Goal: Check status

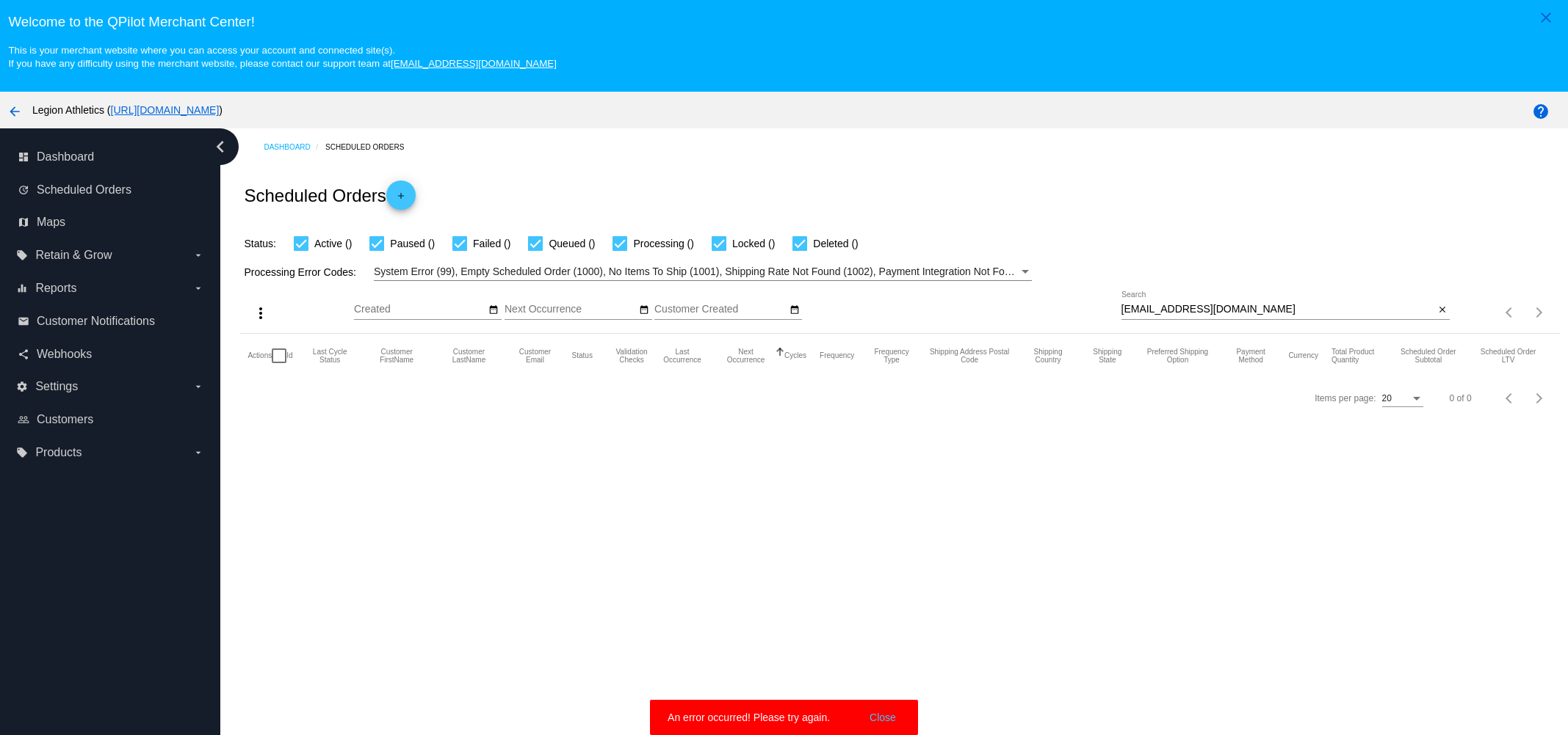
paste input "ramilrakh@yahoo"
click at [1285, 305] on input "ramilrakh@yahoo.com" at bounding box center [1278, 309] width 314 height 12
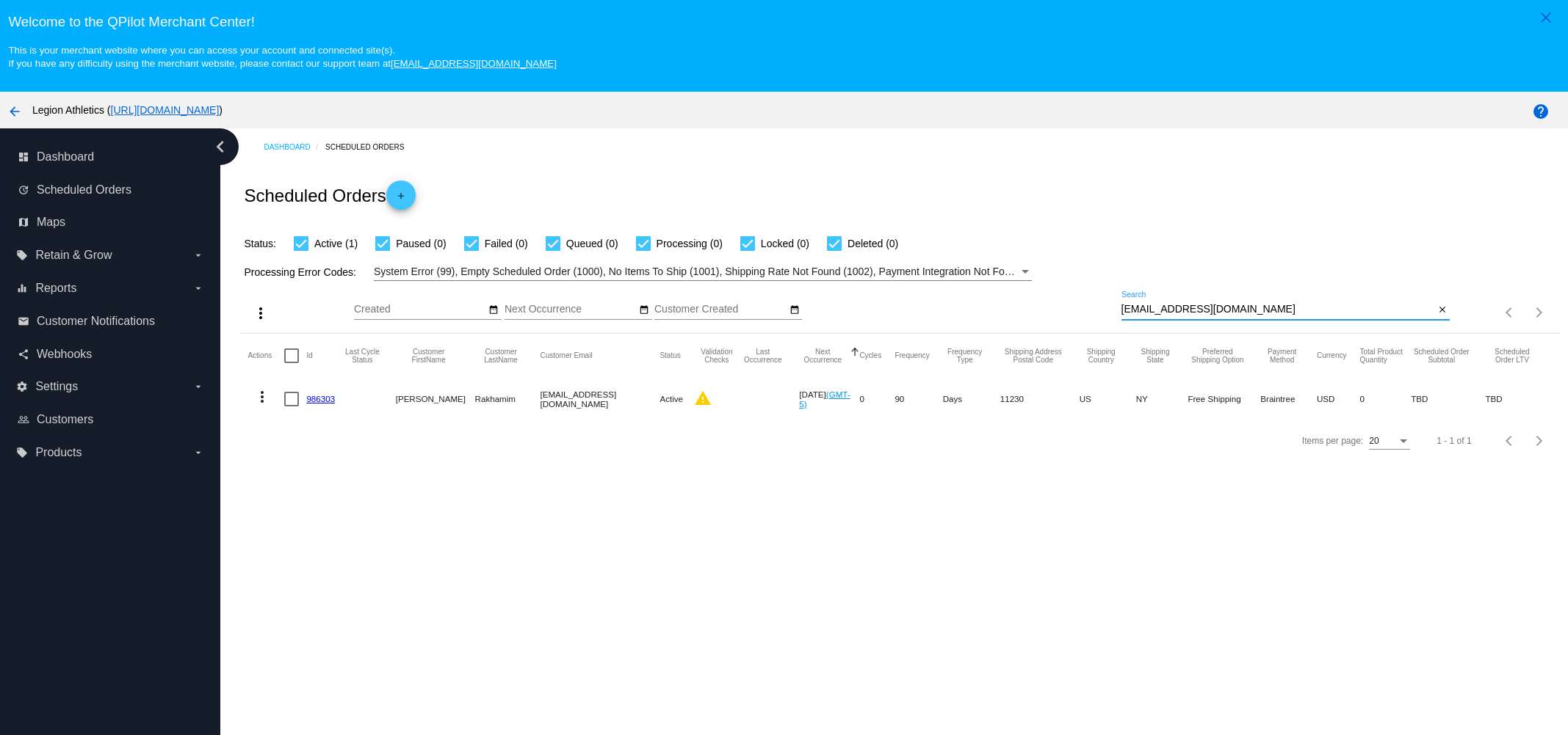
paste input "kylet511@gmail"
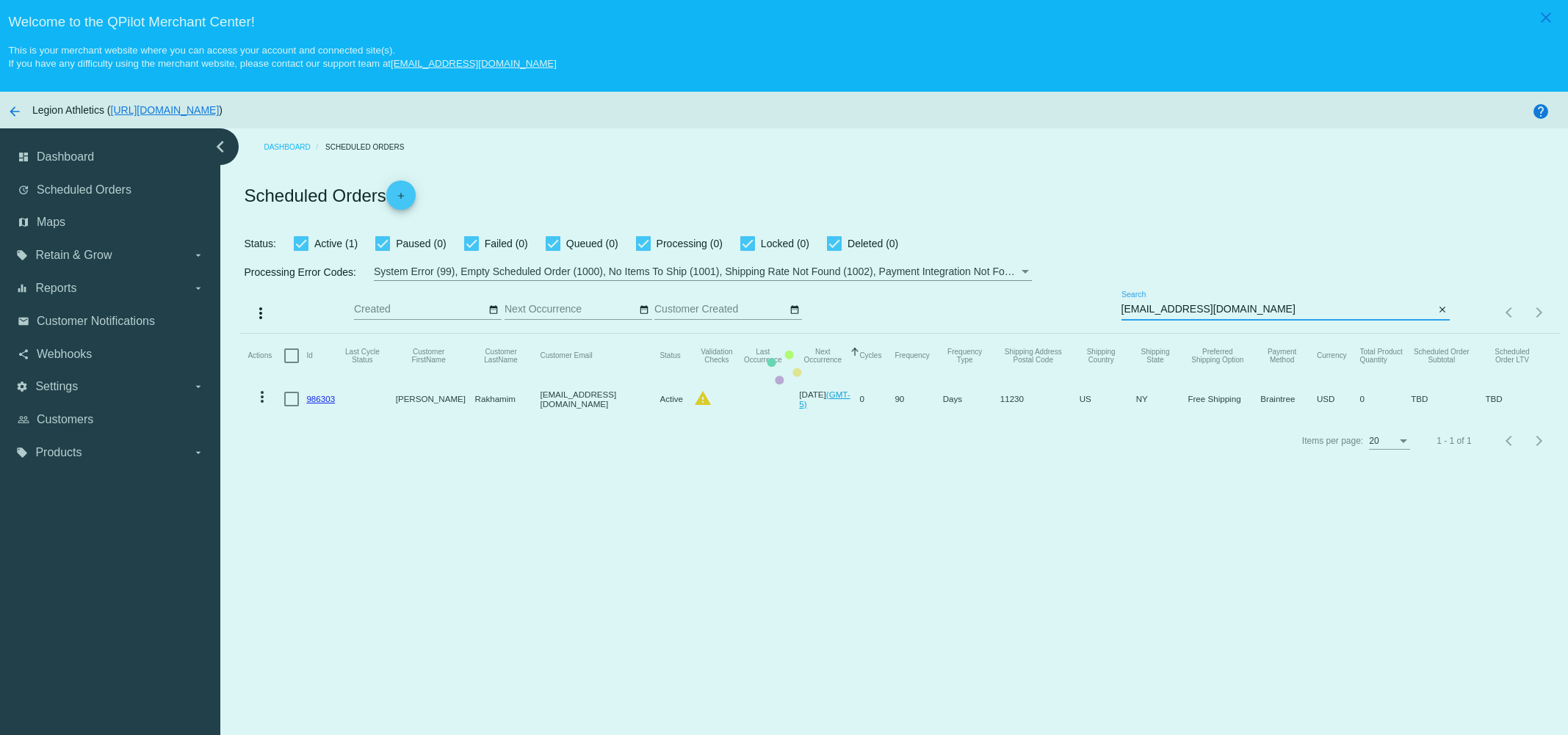
type input "kylet511@gmail.com"
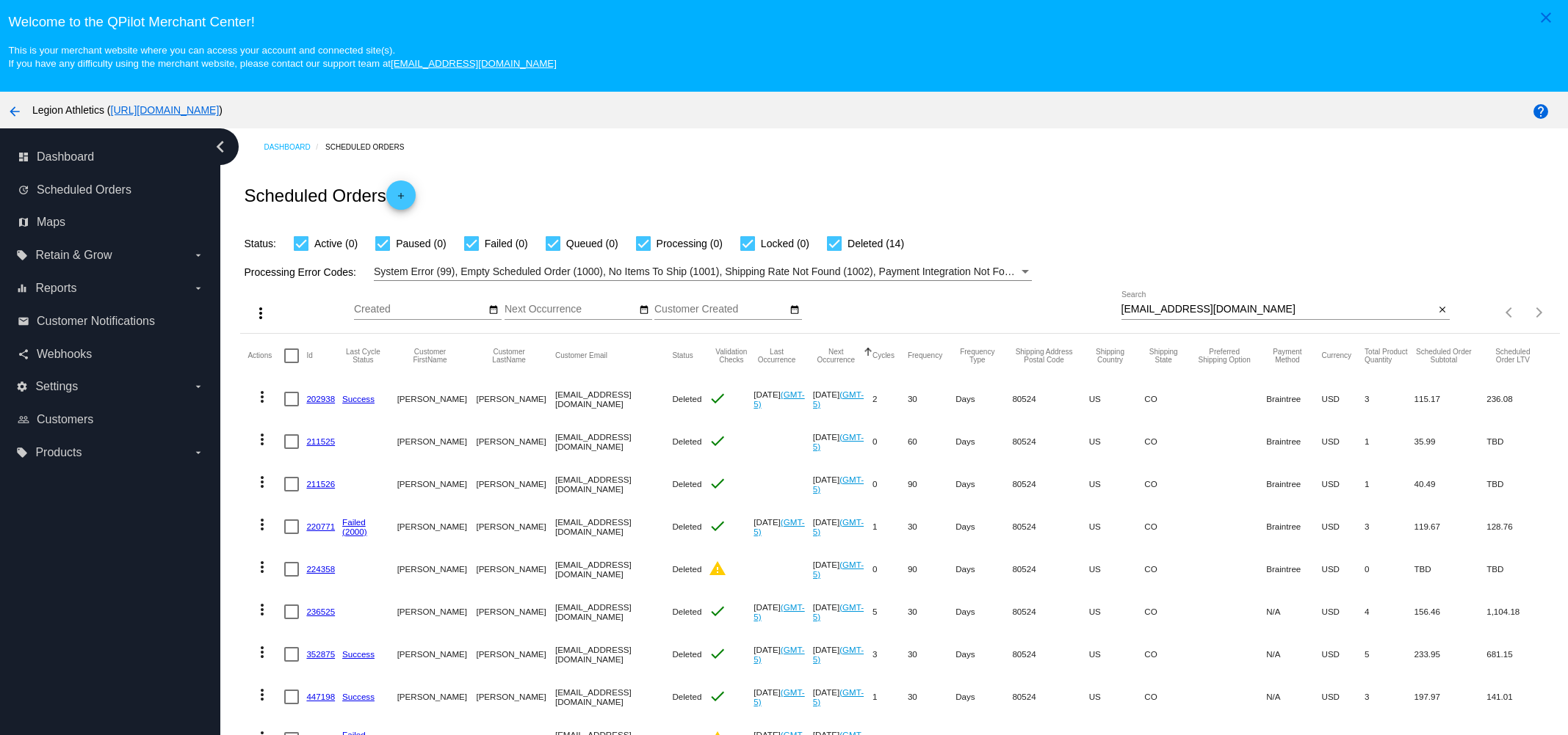
click at [846, 106] on div "arrow_back Legion Athletics ( https://legionathletics.com )" at bounding box center [653, 110] width 1306 height 30
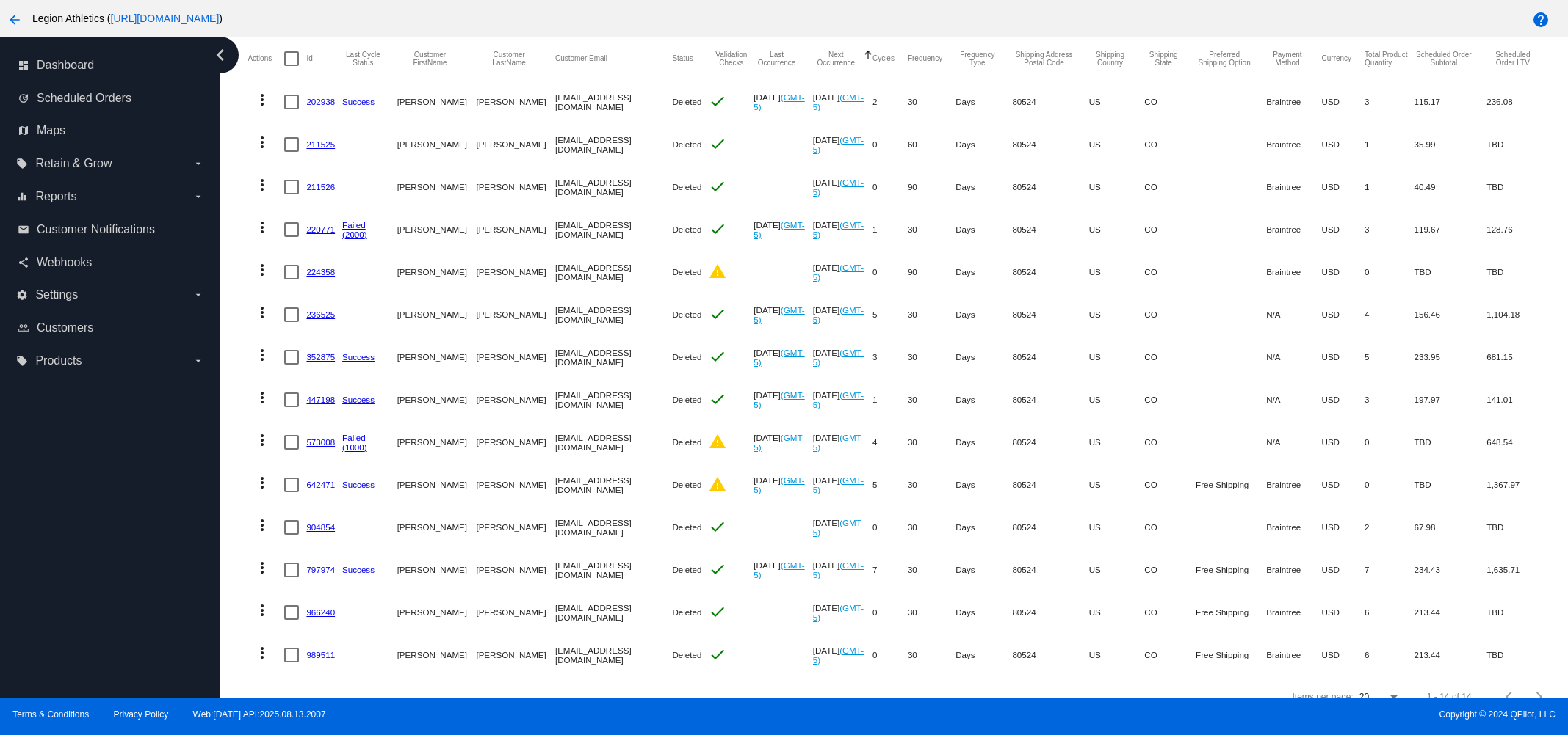
scroll to position [239, 0]
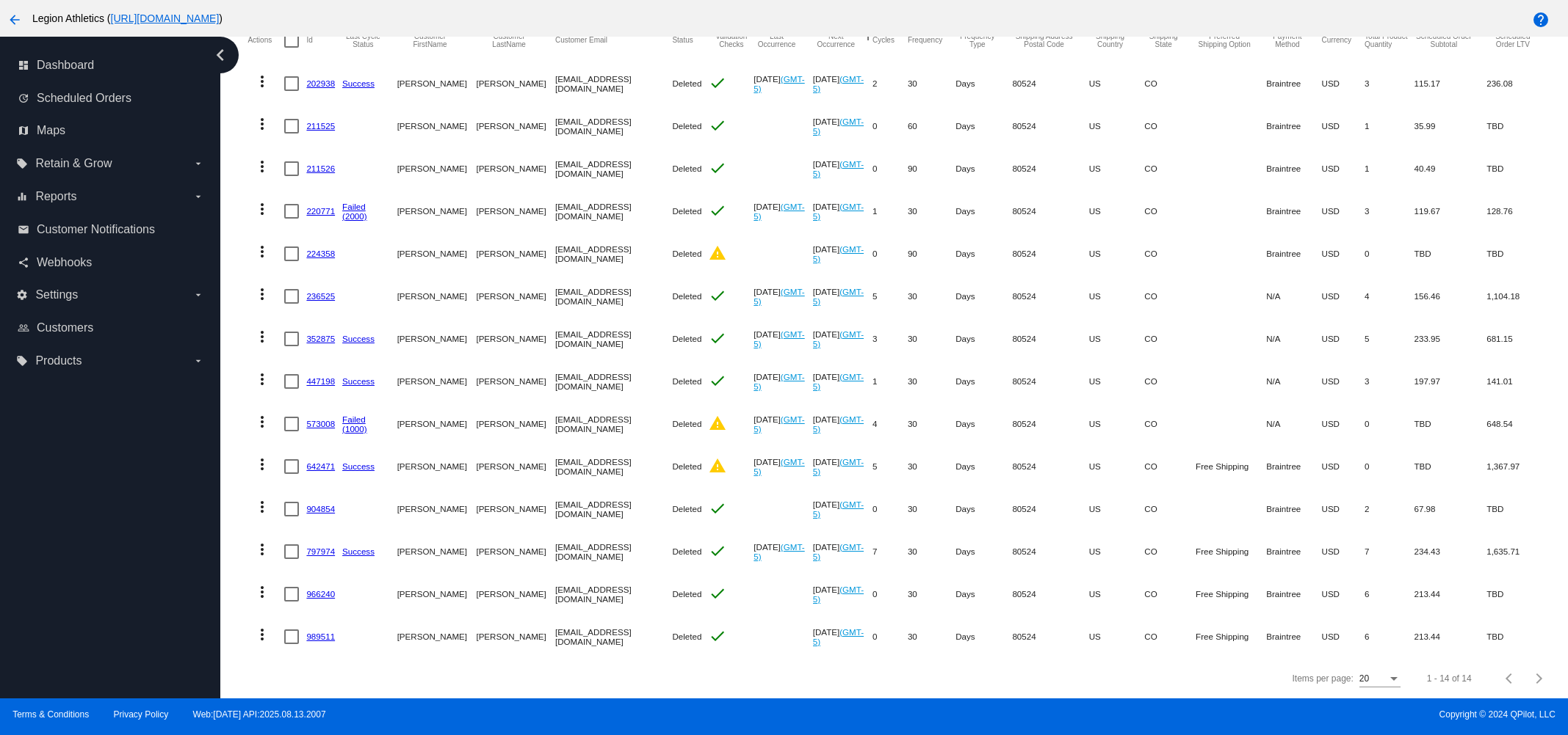
click at [671, 318] on mat-cell "Deleted" at bounding box center [690, 339] width 37 height 43
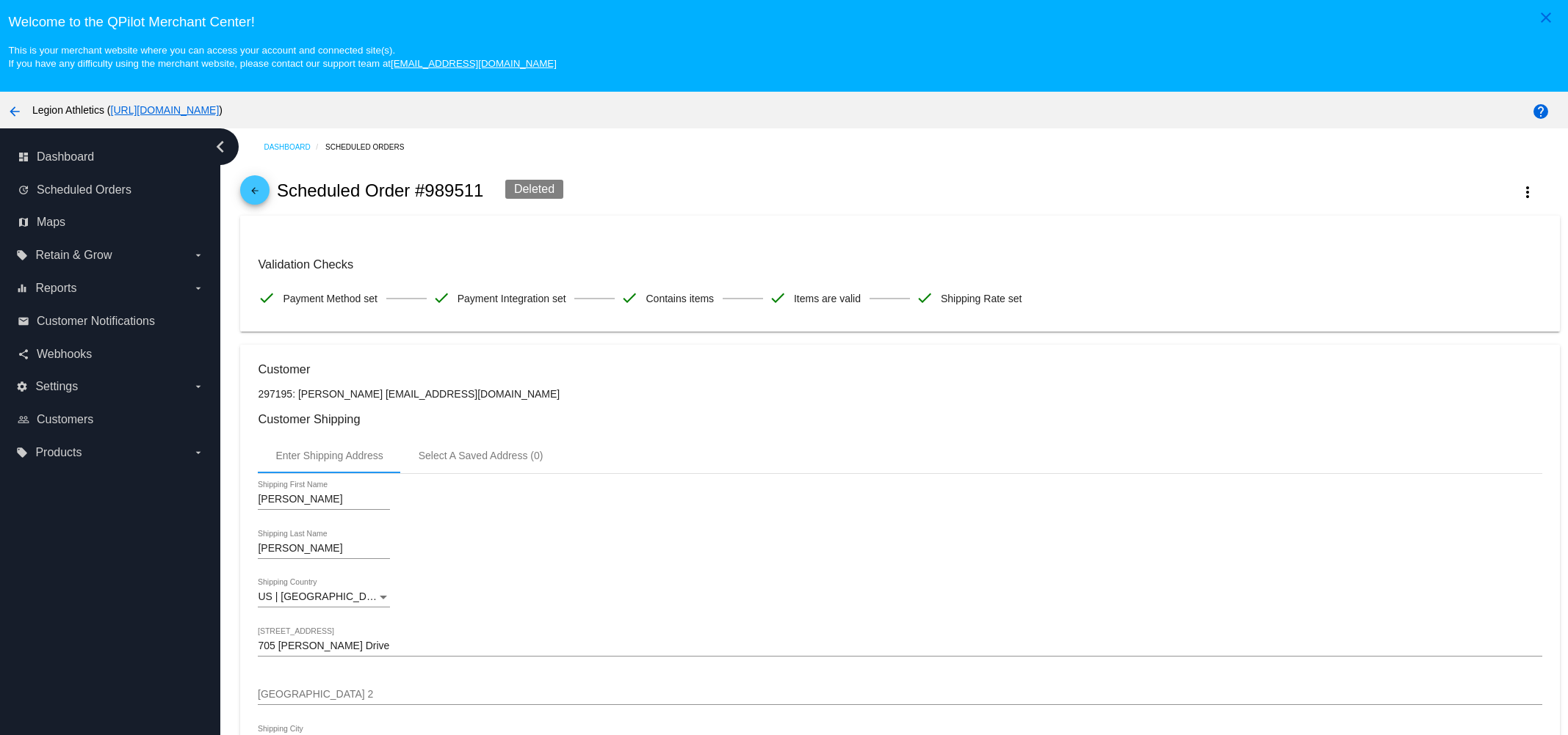
click at [762, 310] on div "check Contains items" at bounding box center [694, 298] width 147 height 31
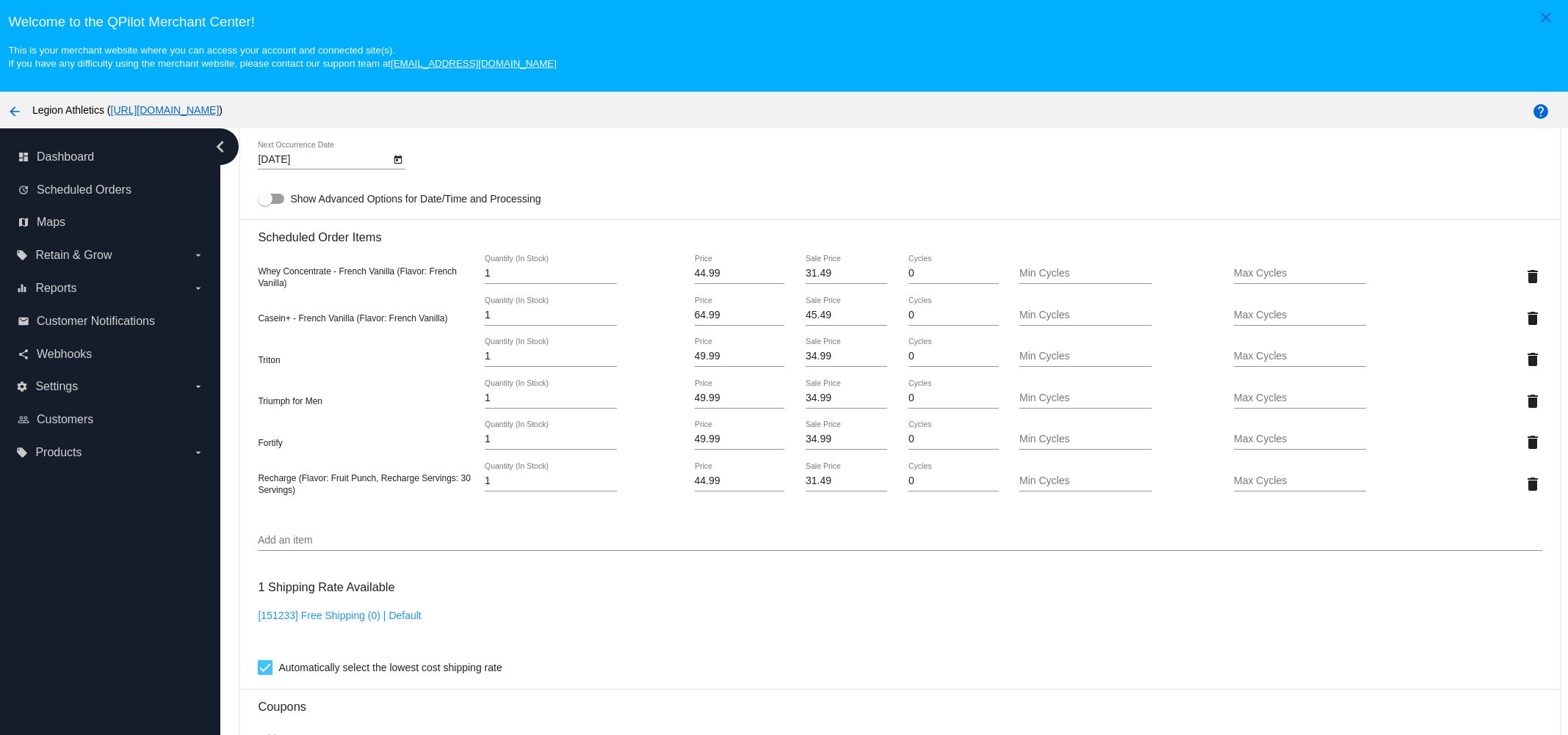
scroll to position [880, 0]
